Goal: Navigation & Orientation: Find specific page/section

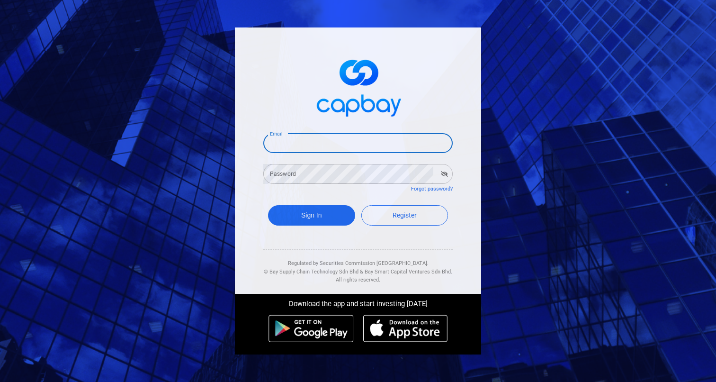
type input "[EMAIL_ADDRESS][DOMAIN_NAME]"
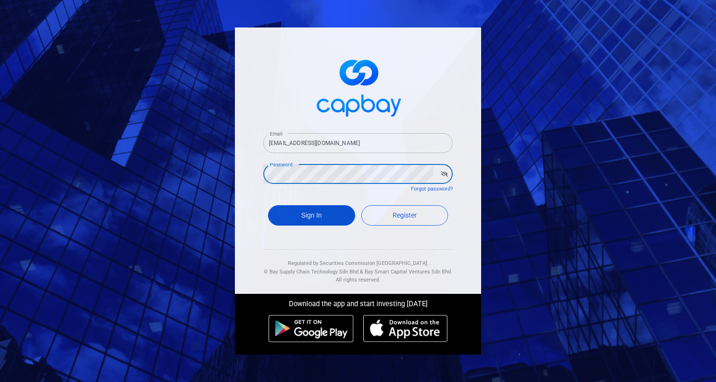
click at [332, 207] on button "Sign In" at bounding box center [311, 215] width 87 height 20
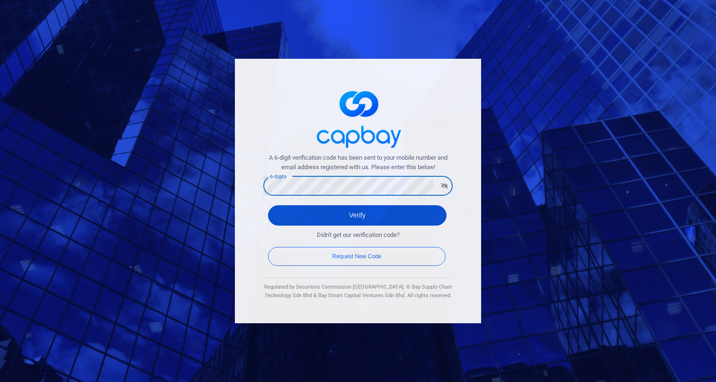
click at [357, 210] on button "Verify" at bounding box center [357, 215] width 179 height 20
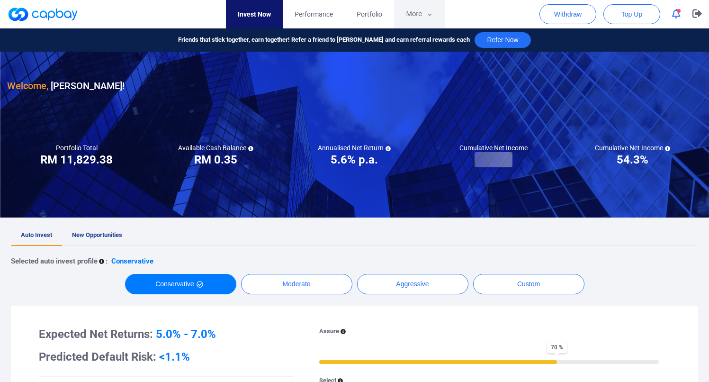
click at [445, 10] on button "More" at bounding box center [419, 14] width 51 height 28
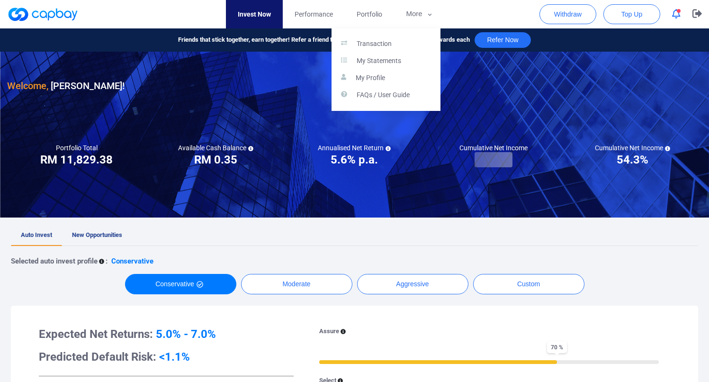
click at [421, 31] on div "Transaction My Statements My Profile FAQs / User Guide" at bounding box center [386, 69] width 109 height 82
click at [416, 38] on link "Transaction" at bounding box center [386, 44] width 109 height 17
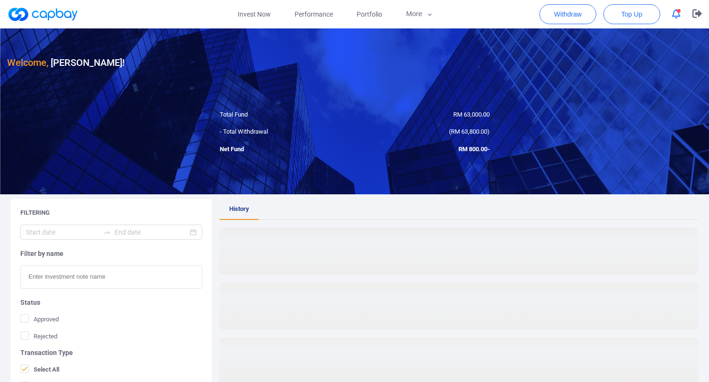
click at [361, 129] on div "( RM 63,800.00 )" at bounding box center [426, 132] width 142 height 10
click at [400, 179] on div at bounding box center [354, 111] width 709 height 166
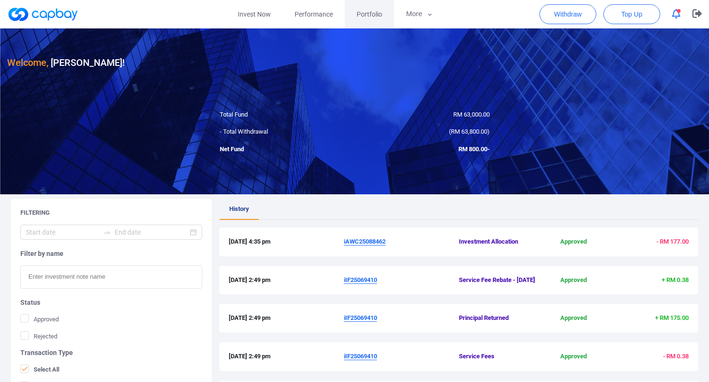
click at [384, 6] on link "Portfolio" at bounding box center [369, 14] width 49 height 28
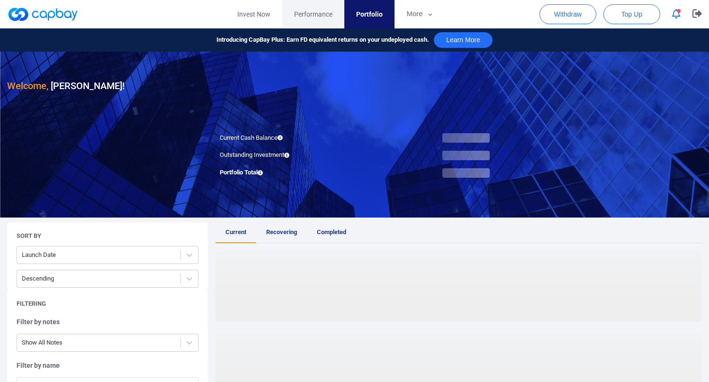
click at [324, 12] on span "Performance" at bounding box center [313, 14] width 38 height 10
